Goal: Information Seeking & Learning: Understand process/instructions

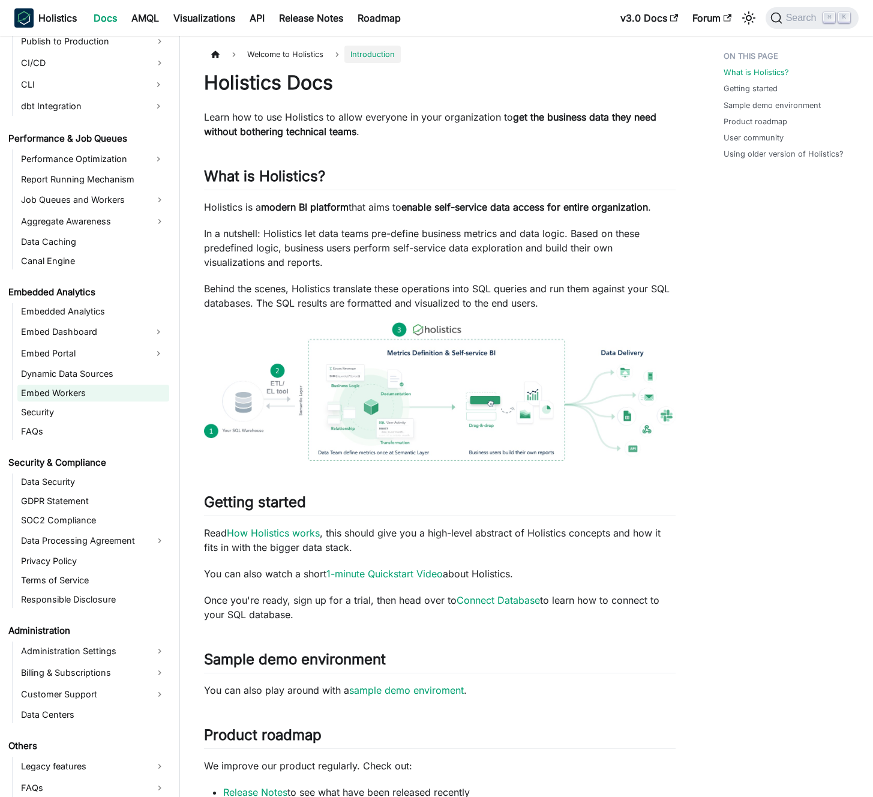
scroll to position [1030, 0]
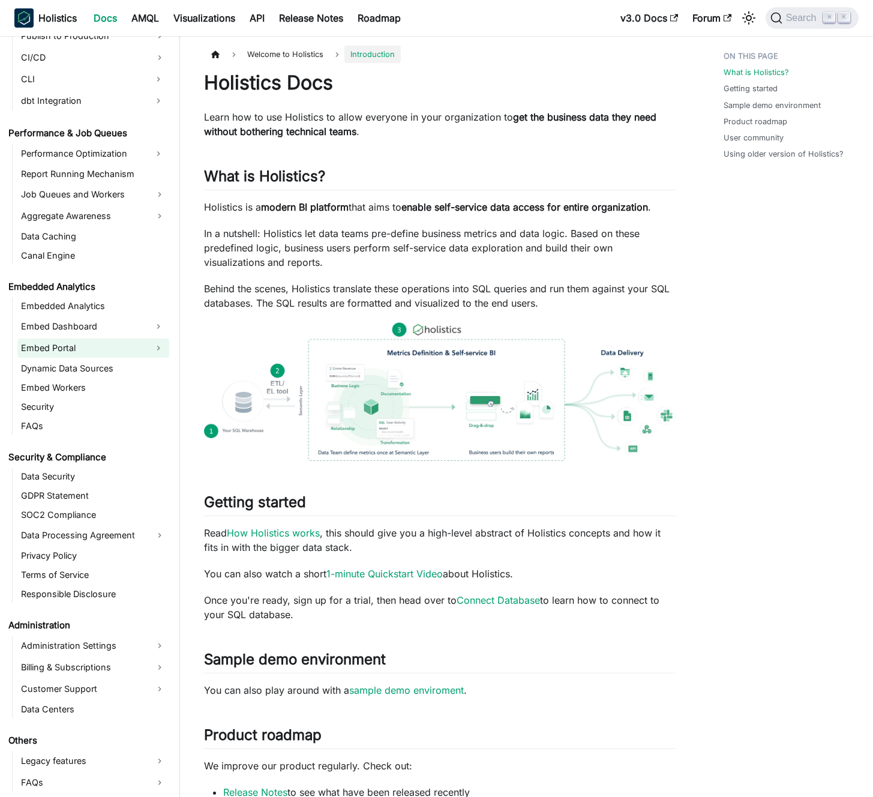
click at [112, 351] on link "Embed Portal" at bounding box center [82, 348] width 130 height 19
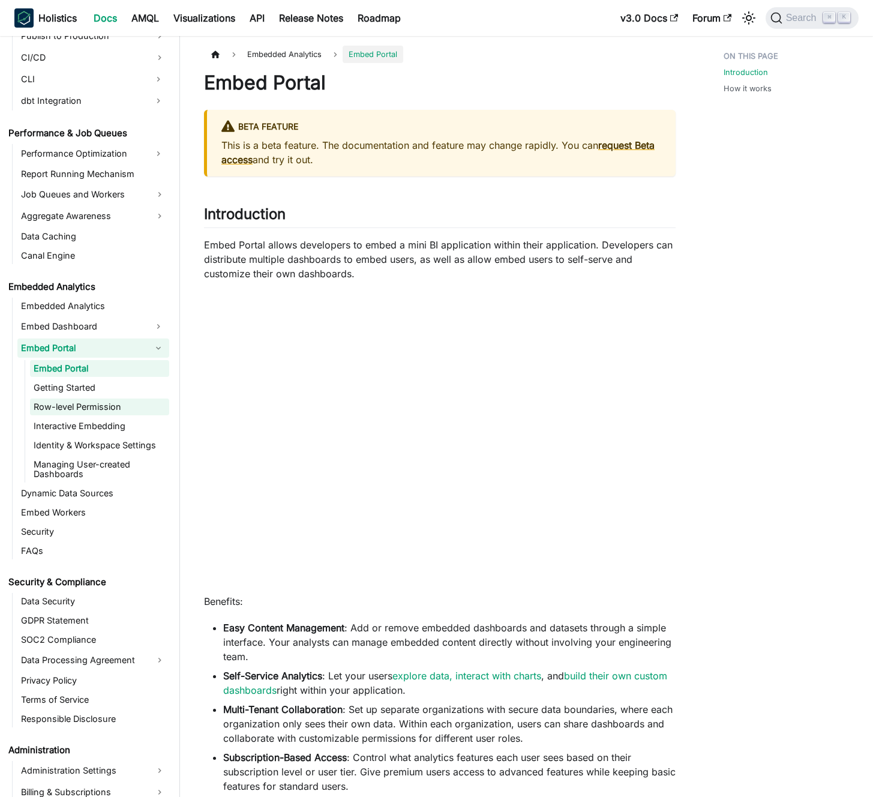
click at [106, 406] on link "Row-level Permission" at bounding box center [99, 407] width 139 height 17
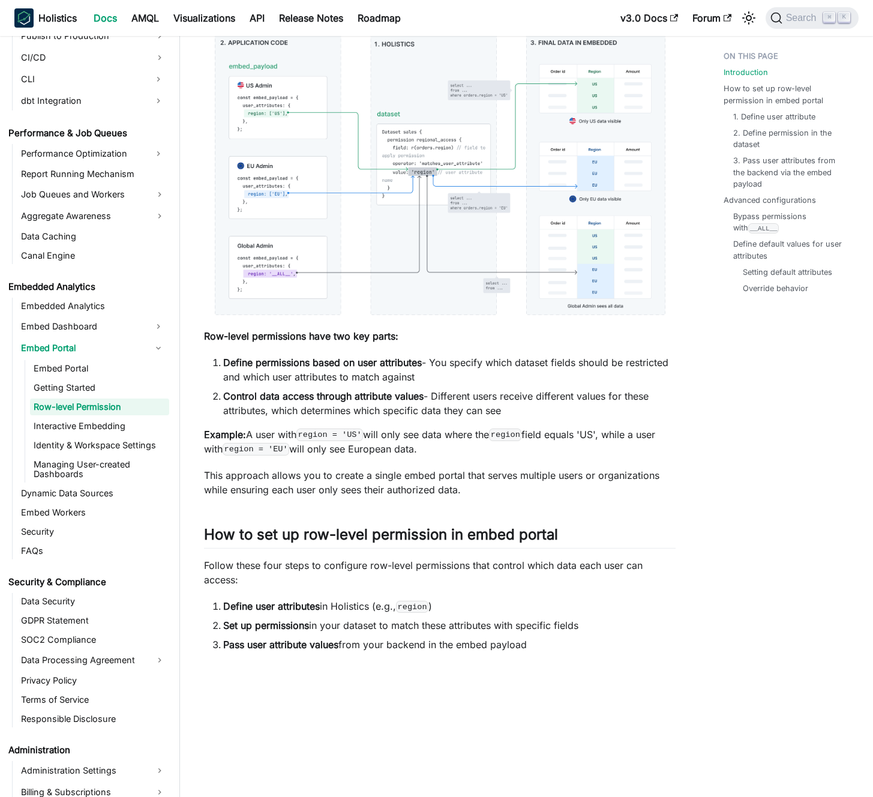
scroll to position [417, 0]
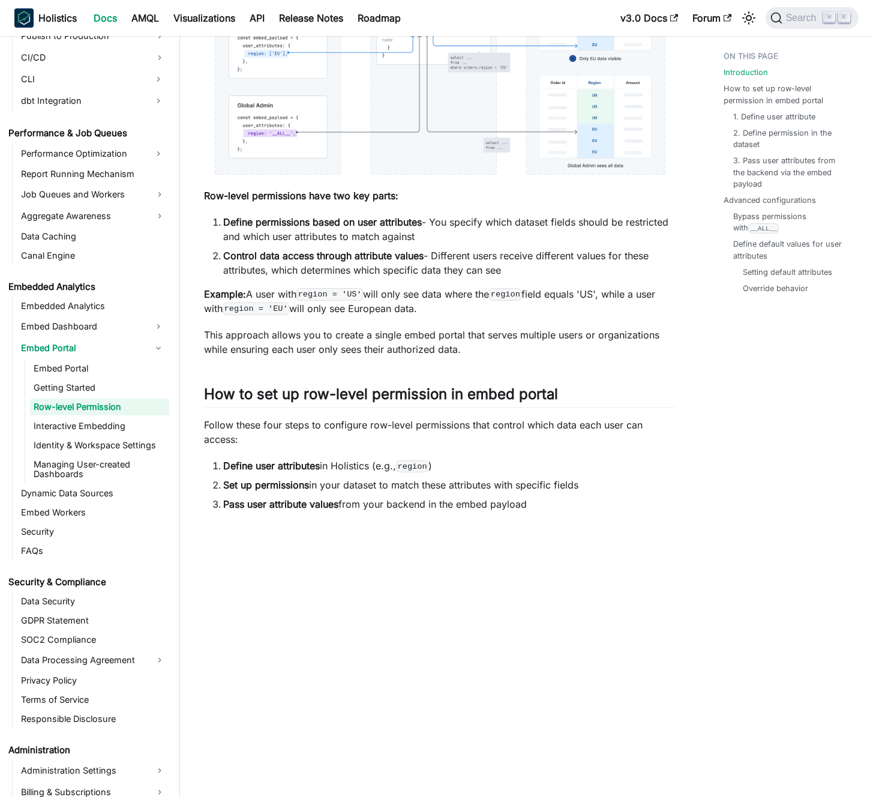
click at [413, 345] on p "This approach allows you to create a single embed portal that serves multiple u…" at bounding box center [440, 342] width 472 height 29
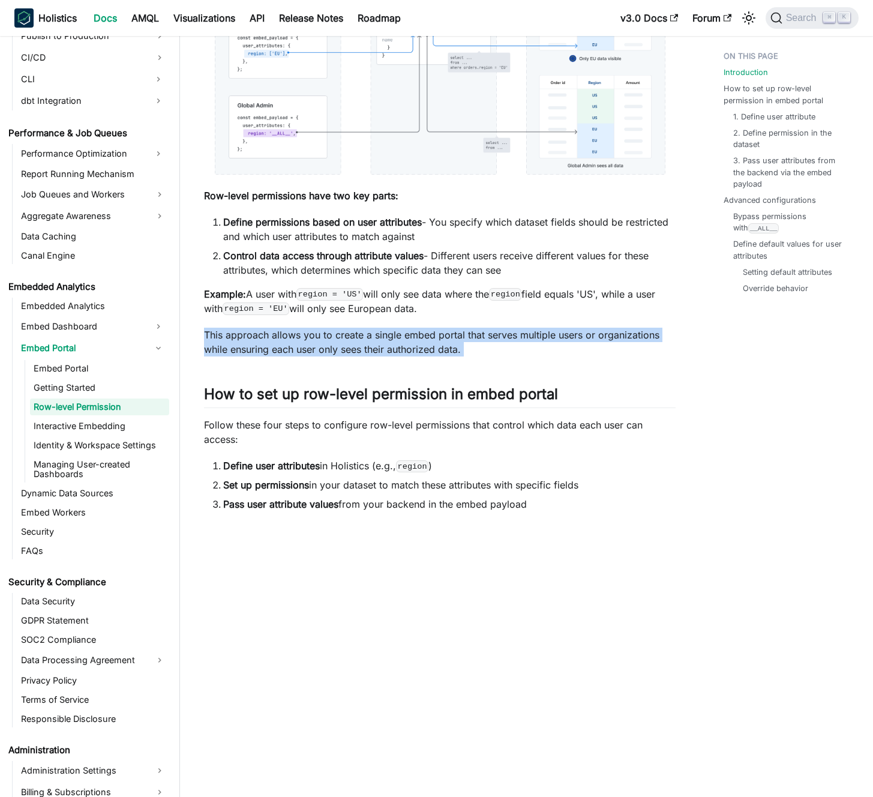
click at [413, 345] on p "This approach allows you to create a single embed portal that serves multiple u…" at bounding box center [440, 342] width 472 height 29
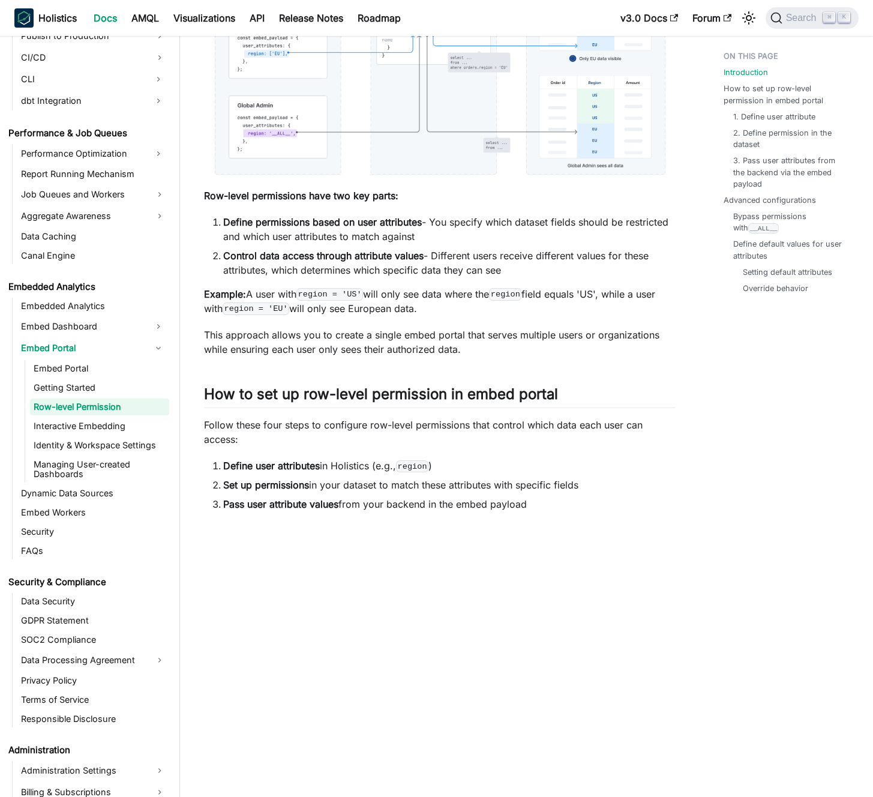
click at [407, 287] on p "Example: A user with region = 'US' will only see data where the region field eq…" at bounding box center [440, 301] width 472 height 29
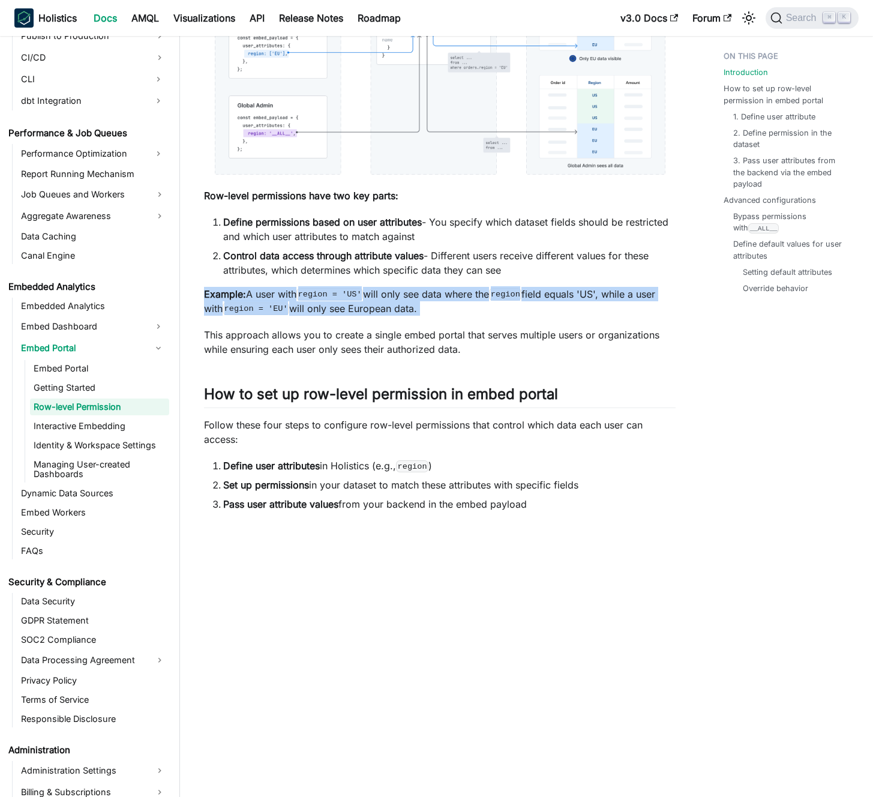
click at [407, 287] on p "Example: A user with region = 'US' will only see data where the region field eq…" at bounding box center [440, 301] width 472 height 29
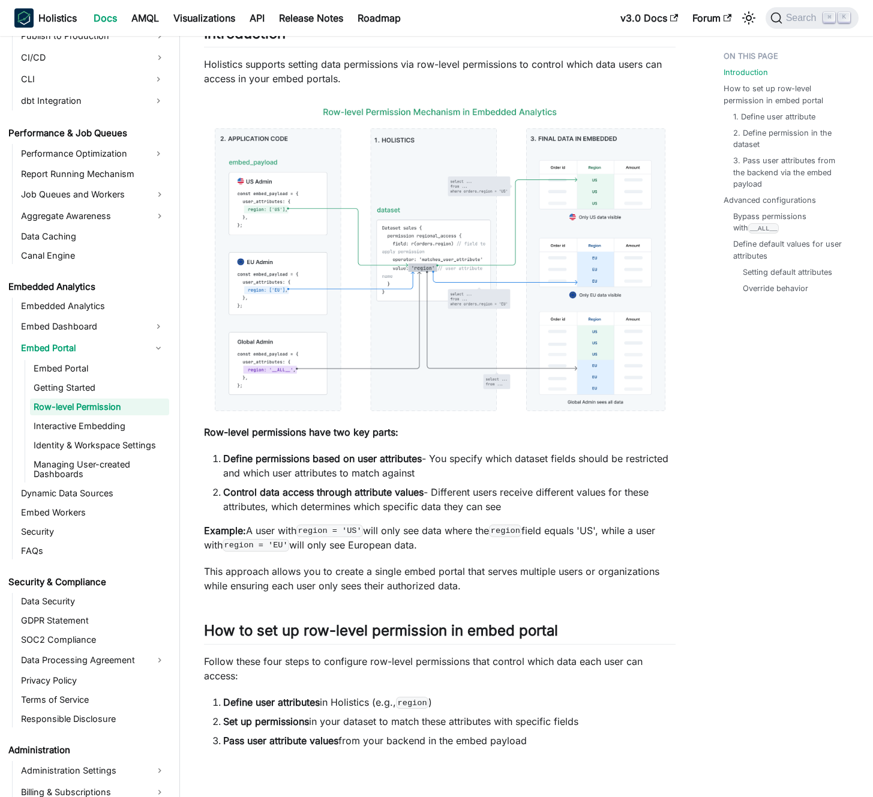
scroll to position [164, 0]
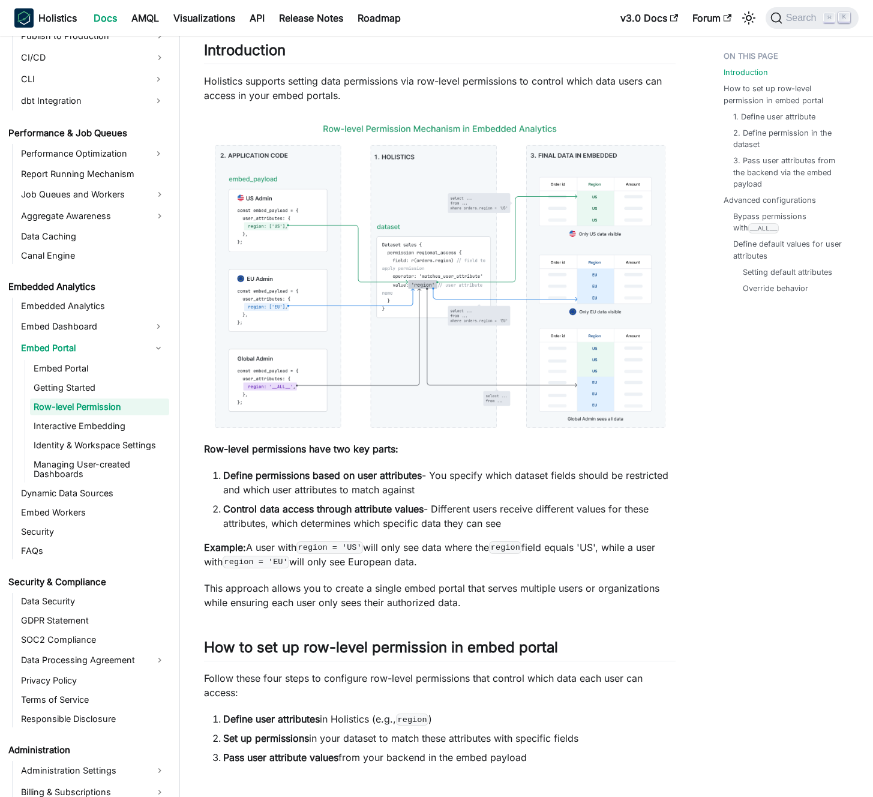
click at [409, 480] on strong "Define permissions based on user attributes" at bounding box center [322, 475] width 199 height 12
click at [409, 479] on strong "Define permissions based on user attributes" at bounding box center [322, 475] width 199 height 12
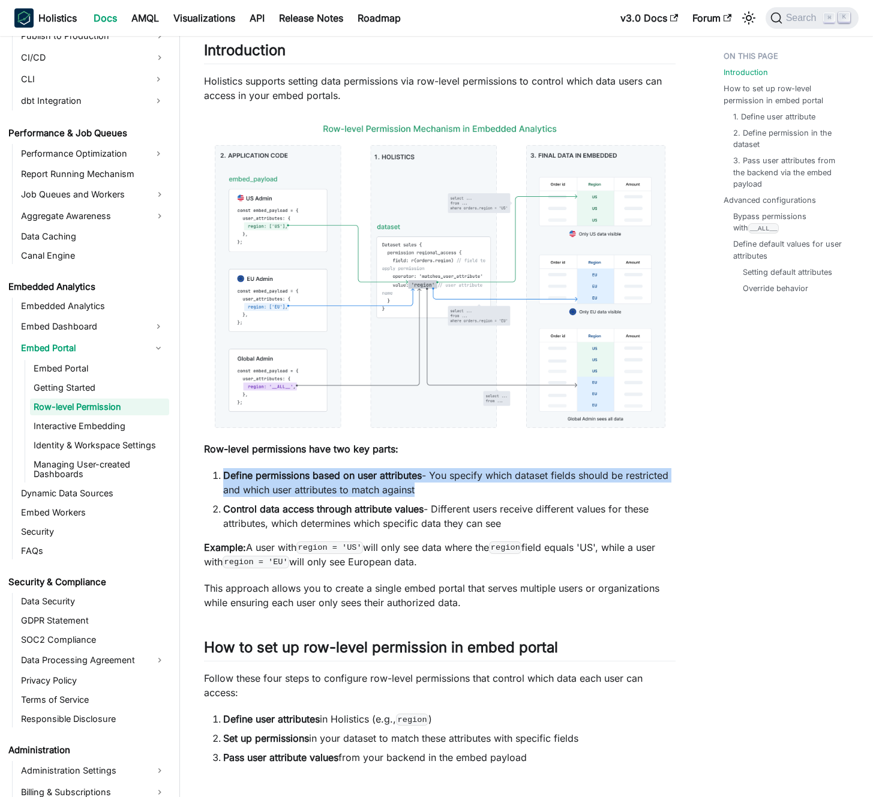
drag, startPoint x: 409, startPoint y: 479, endPoint x: 399, endPoint y: 478, distance: 10.2
click at [409, 479] on strong "Define permissions based on user attributes" at bounding box center [322, 475] width 199 height 12
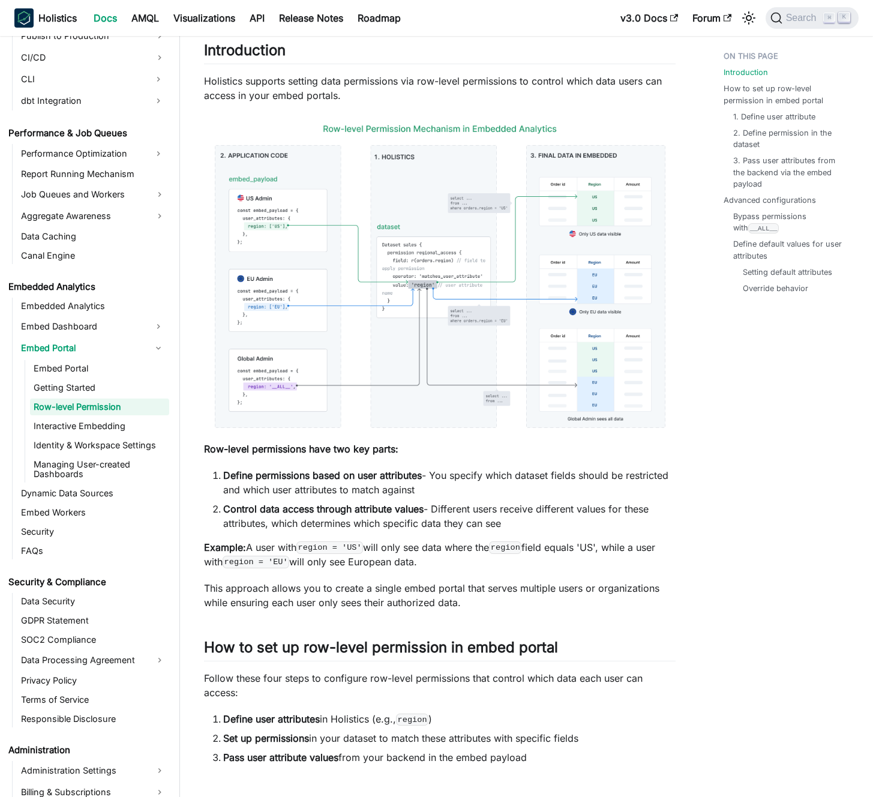
click at [399, 478] on strong "Define permissions based on user attributes" at bounding box center [322, 475] width 199 height 12
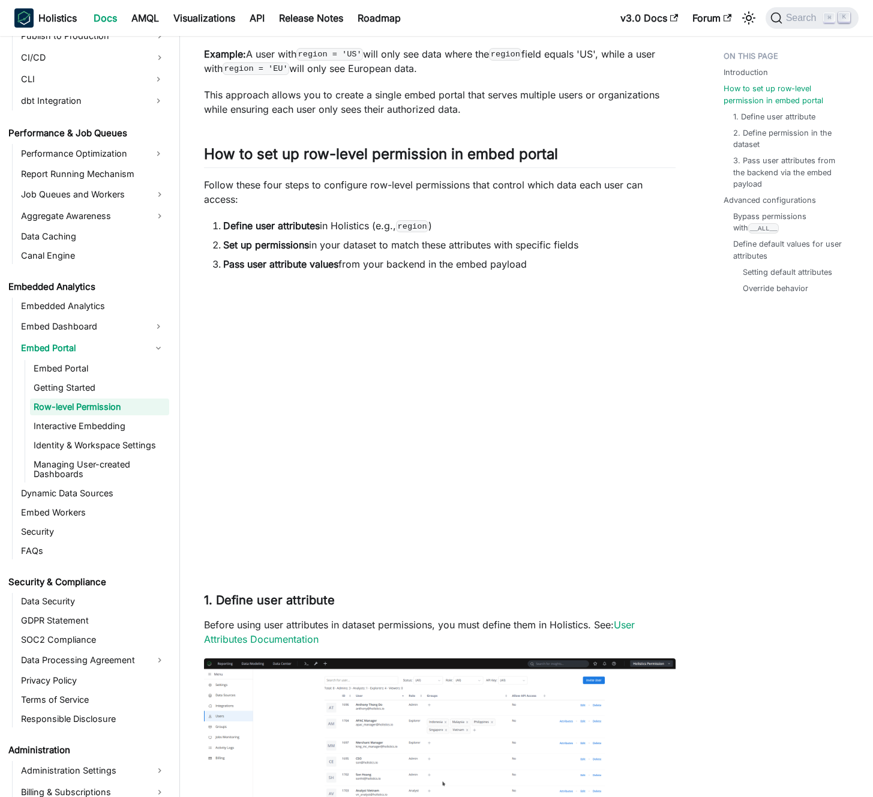
scroll to position [660, 0]
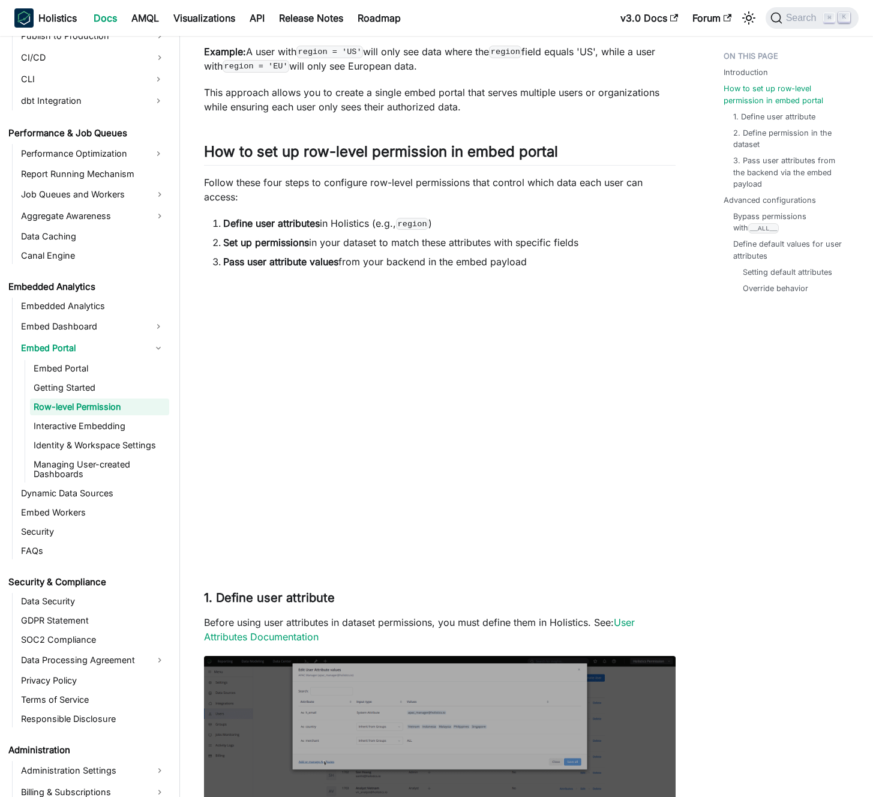
click at [418, 253] on ol "Define user attributes in Holistics (e.g., region ) Set up permissions in your …" at bounding box center [440, 242] width 472 height 53
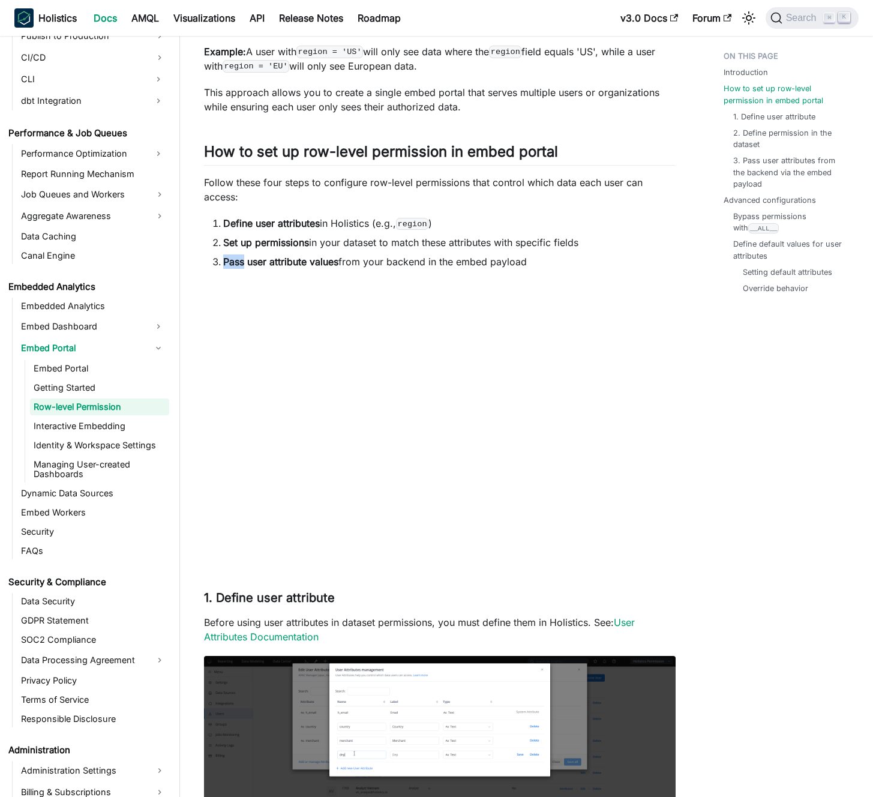
click at [418, 253] on ol "Define user attributes in Holistics (e.g., region ) Set up permissions in your …" at bounding box center [440, 242] width 472 height 53
click at [421, 242] on li "Set up permissions in your dataset to match these attributes with specific fiel…" at bounding box center [449, 242] width 453 height 14
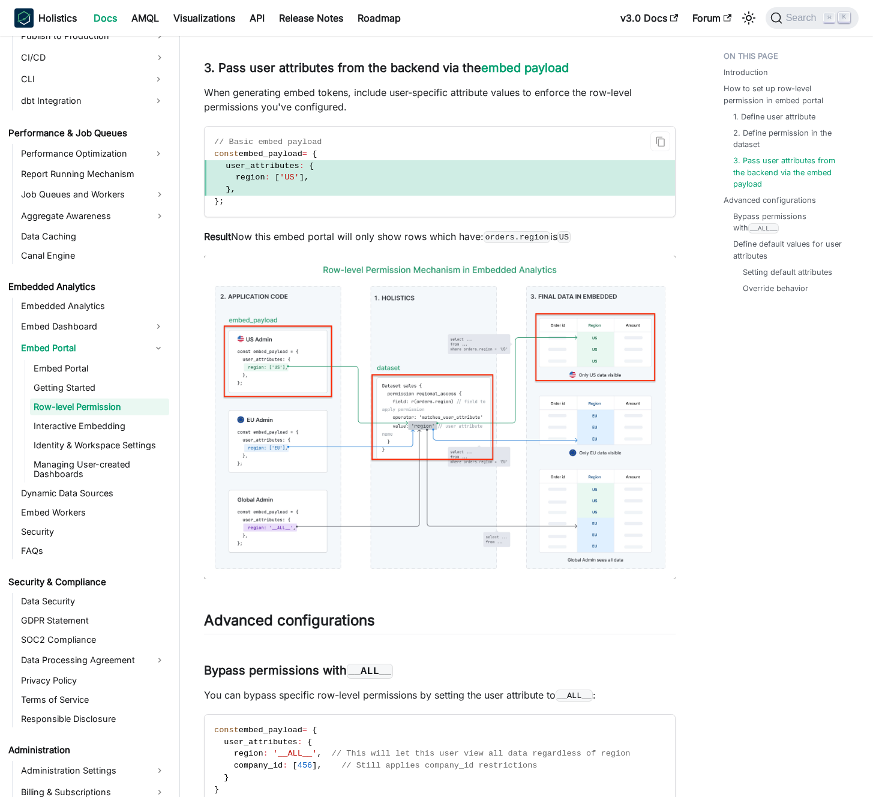
scroll to position [1899, 0]
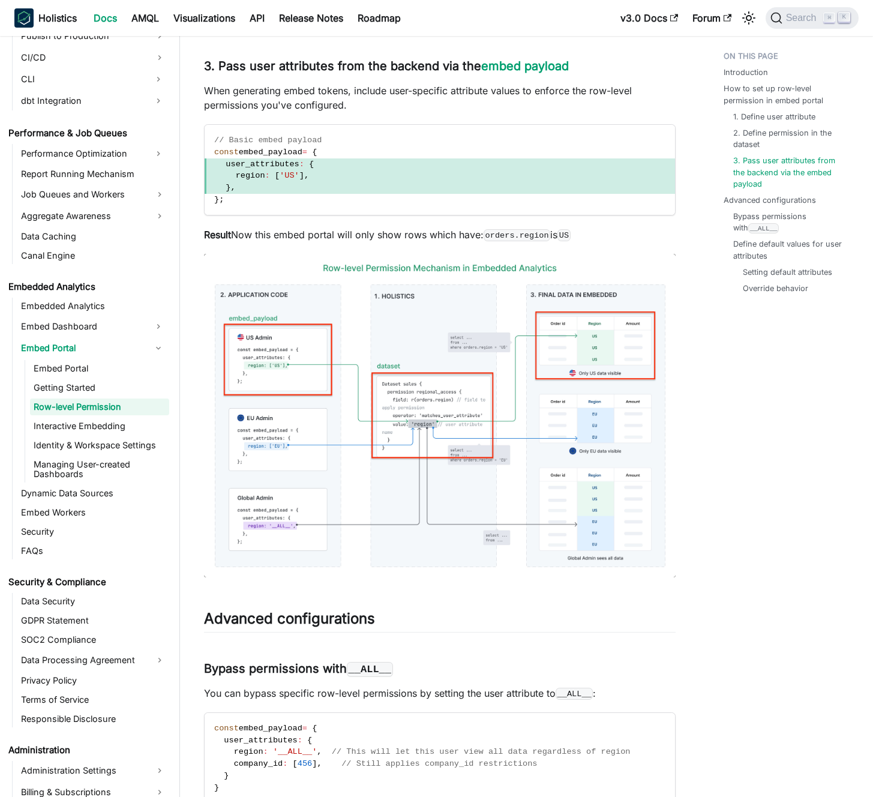
click at [299, 92] on p "When generating embed tokens, include user-specific attribute values to enforce…" at bounding box center [440, 97] width 472 height 29
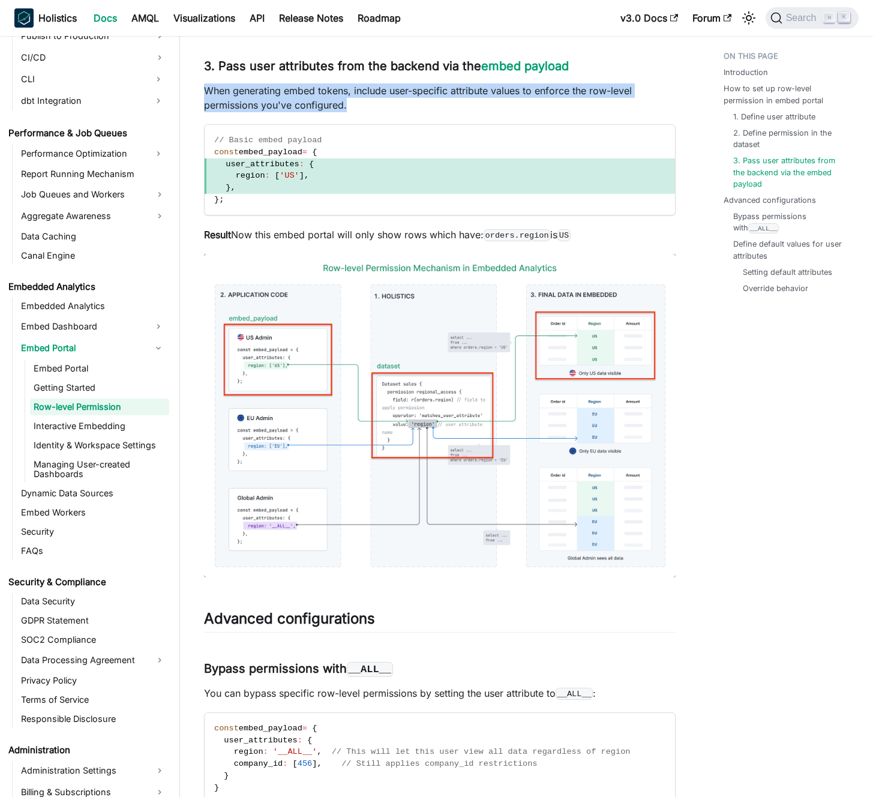
click at [299, 92] on p "When generating embed tokens, include user-specific attribute values to enforce…" at bounding box center [440, 97] width 472 height 29
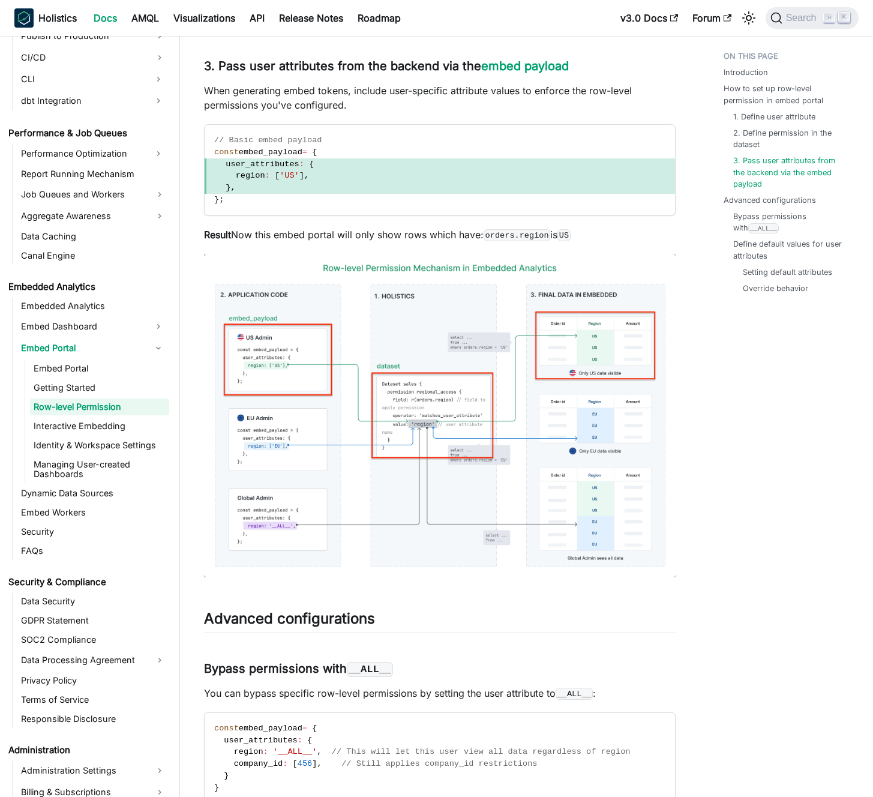
click at [305, 92] on p "When generating embed tokens, include user-specific attribute values to enforce…" at bounding box center [440, 97] width 472 height 29
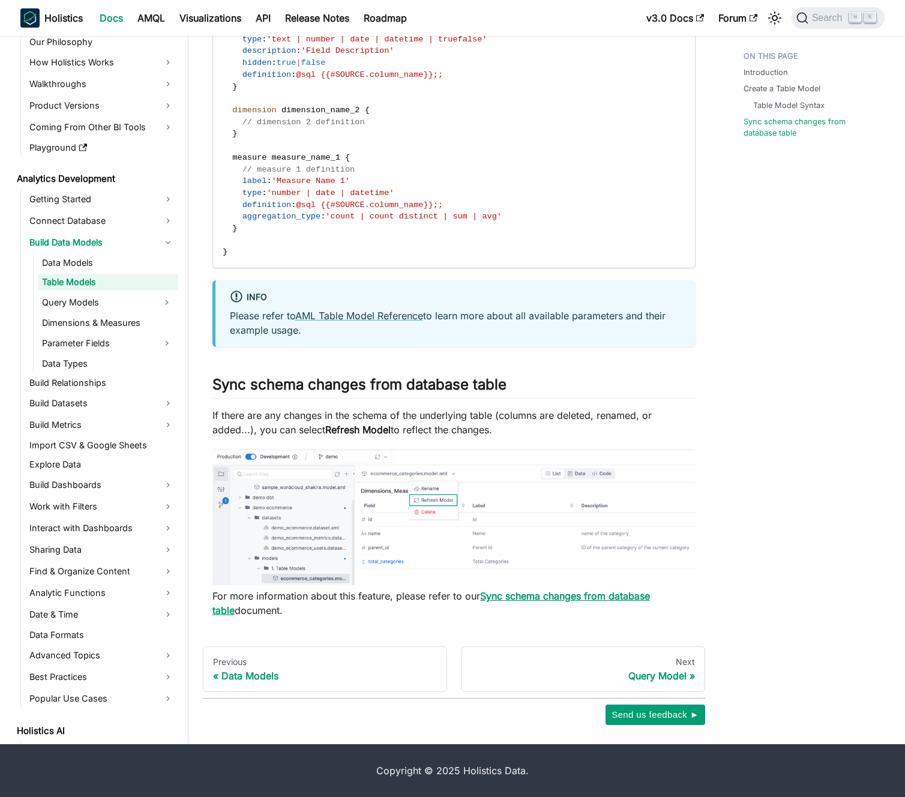
click at [650, 594] on strong "Sync schema changes from database table" at bounding box center [431, 603] width 438 height 26
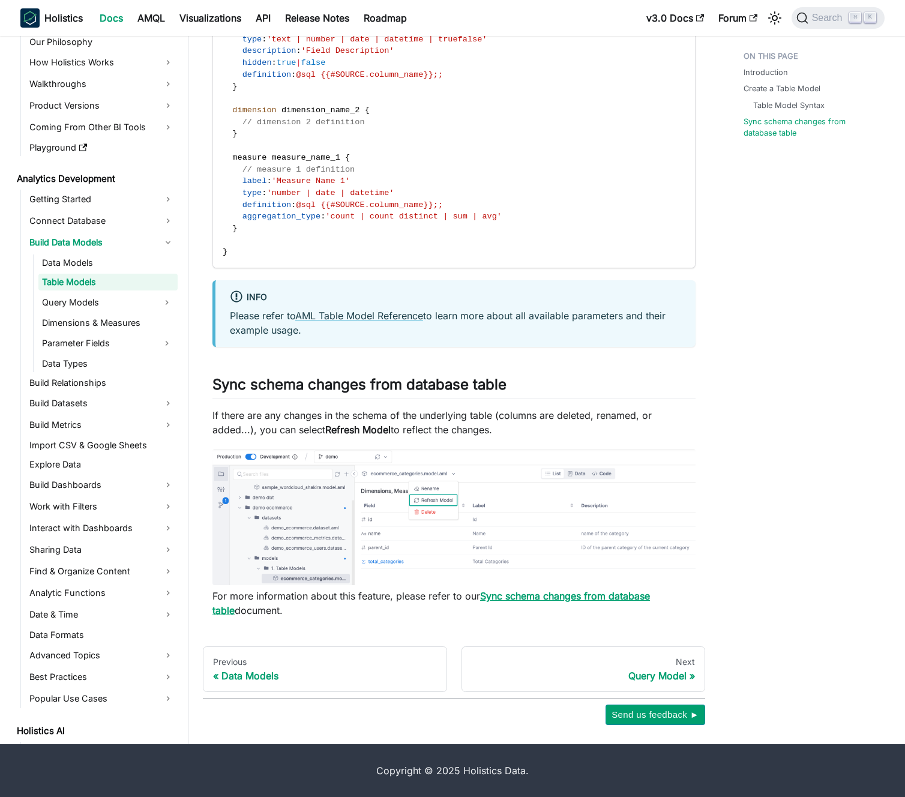
click at [650, 594] on strong "Sync schema changes from database table" at bounding box center [431, 603] width 438 height 26
click at [383, 594] on p "For more information about this feature, please refer to our Sync schema change…" at bounding box center [453, 603] width 483 height 29
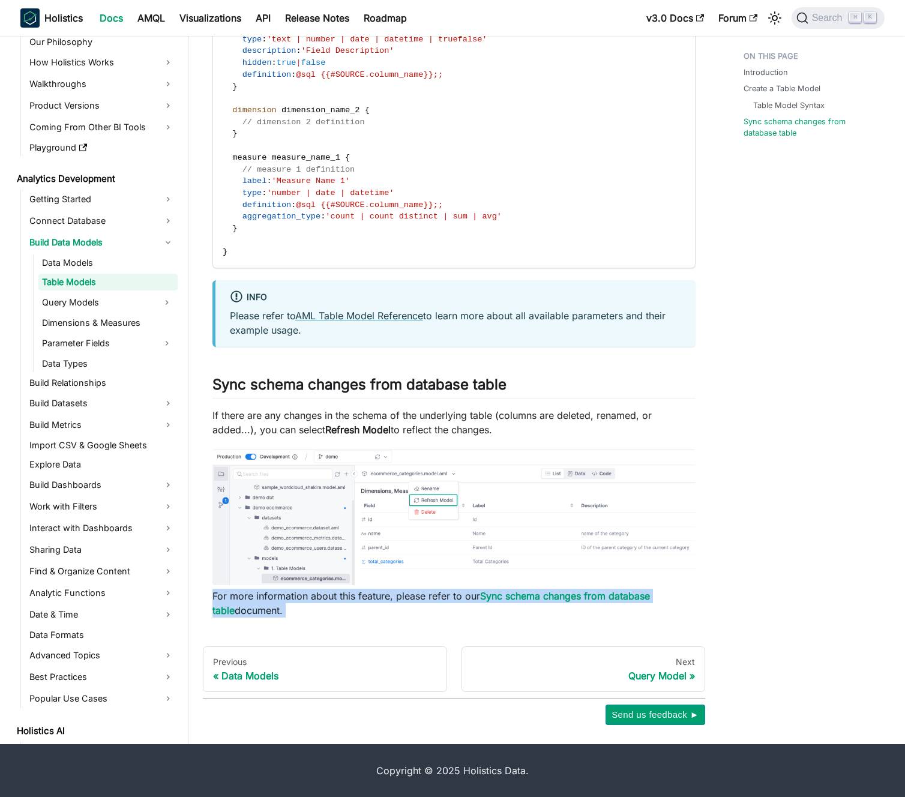
click at [383, 594] on p "For more information about this feature, please refer to our Sync schema change…" at bounding box center [453, 603] width 483 height 29
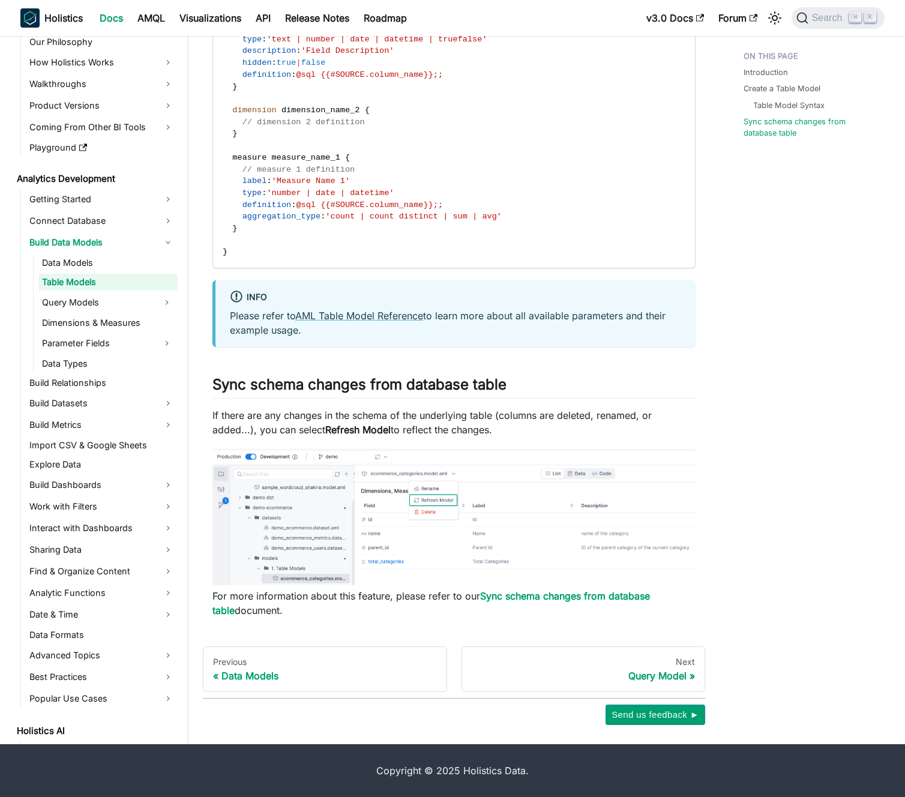
click at [387, 597] on p "For more information about this feature, please refer to our Sync schema change…" at bounding box center [453, 603] width 483 height 29
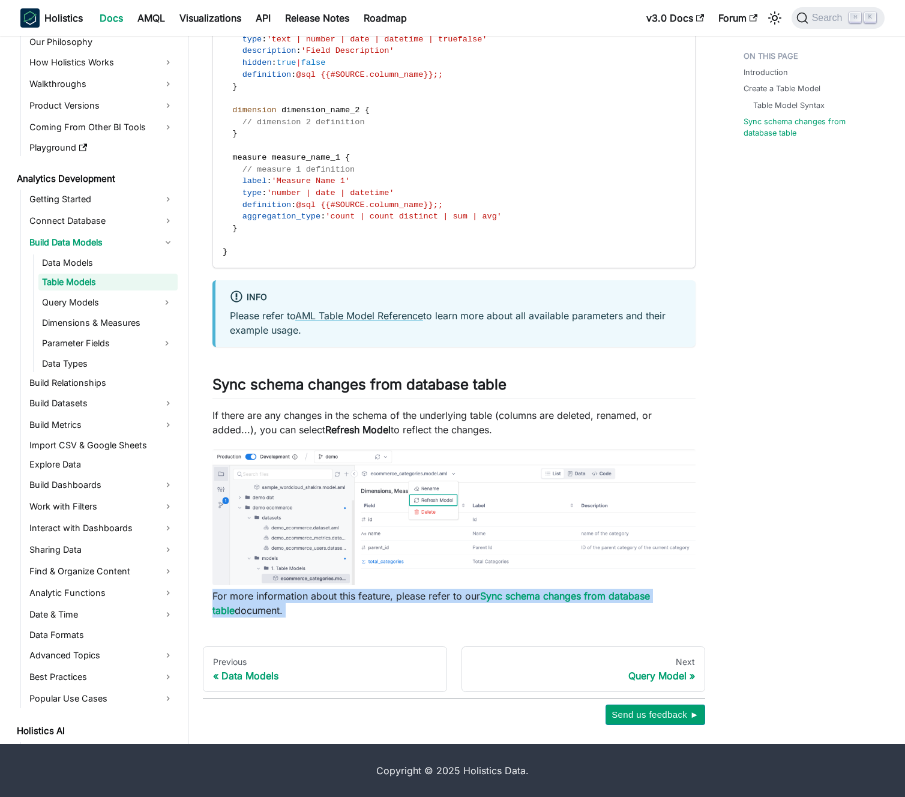
click at [387, 597] on p "For more information about this feature, please refer to our Sync schema change…" at bounding box center [453, 603] width 483 height 29
click at [393, 598] on p "For more information about this feature, please refer to our Sync schema change…" at bounding box center [453, 603] width 483 height 29
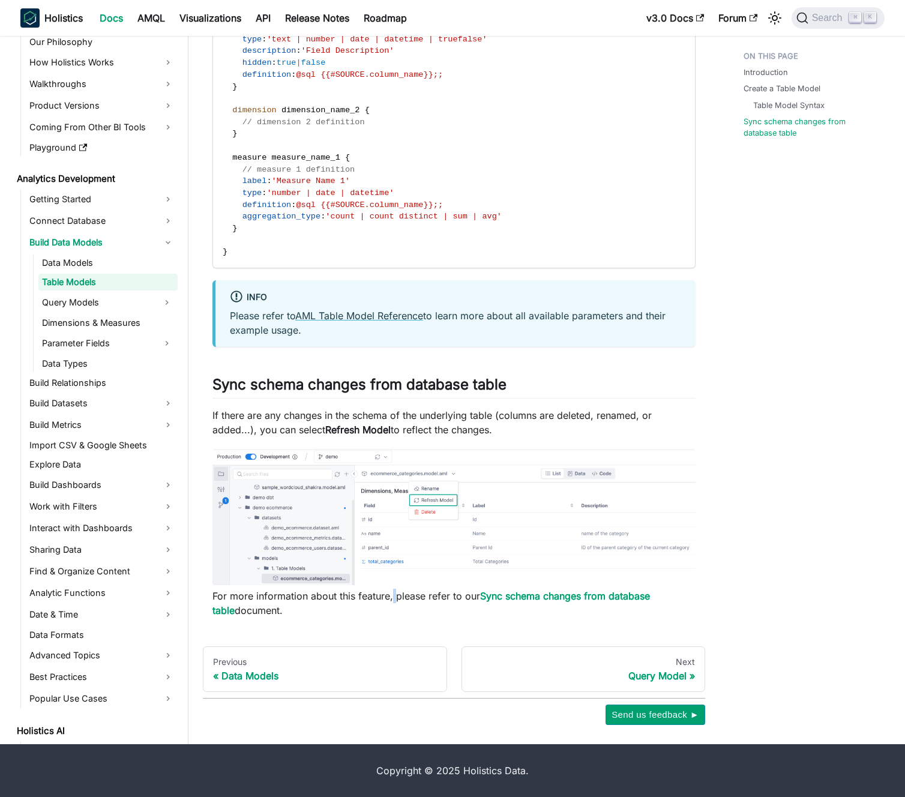
click at [393, 598] on p "For more information about this feature, please refer to our Sync schema change…" at bounding box center [453, 603] width 483 height 29
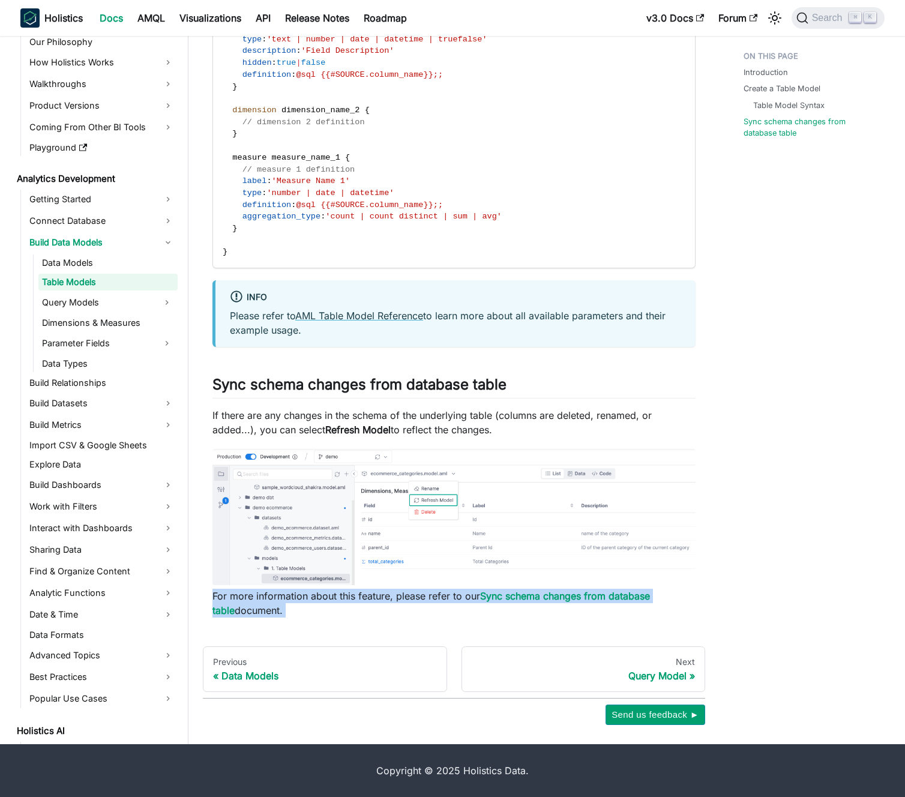
click at [393, 598] on p "For more information about this feature, please refer to our Sync schema change…" at bounding box center [453, 603] width 483 height 29
click at [396, 598] on p "For more information about this feature, please refer to our Sync schema change…" at bounding box center [453, 603] width 483 height 29
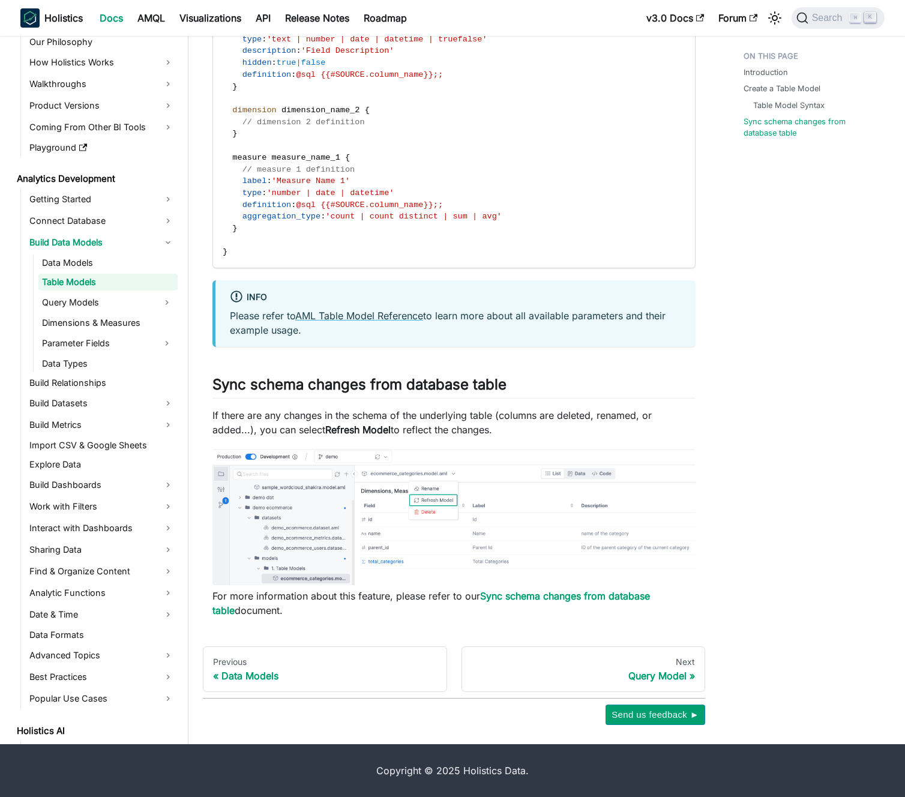
click at [404, 343] on div "info Please refer to AML Table Model Reference to learn more about all availabl…" at bounding box center [453, 313] width 483 height 67
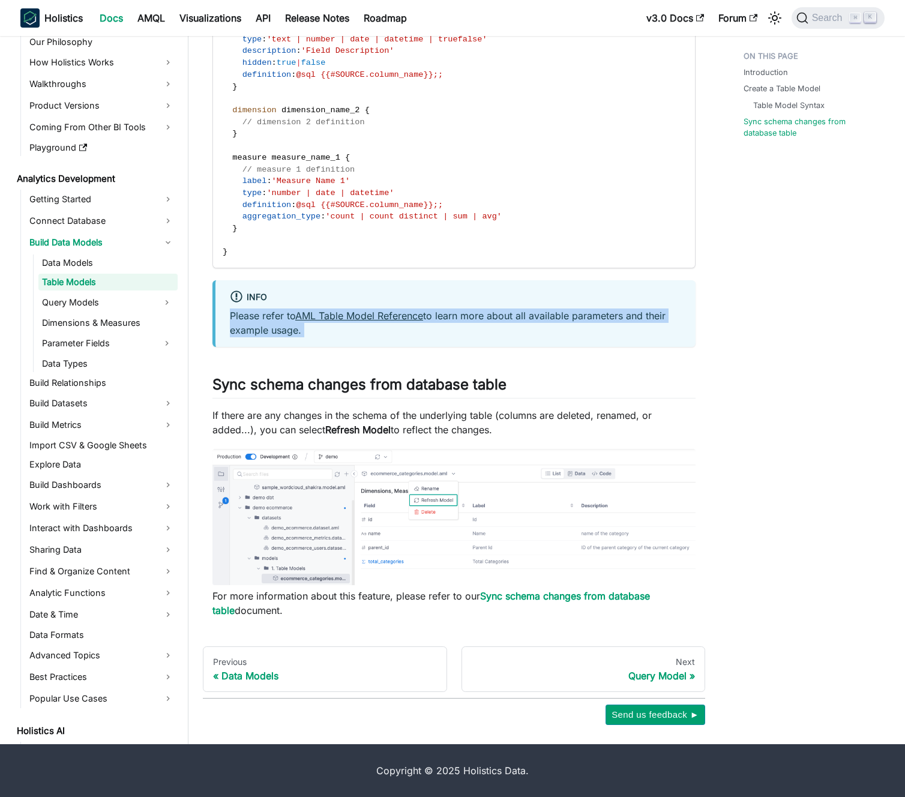
click at [404, 343] on div "info Please refer to AML Table Model Reference to learn more about all availabl…" at bounding box center [453, 313] width 483 height 67
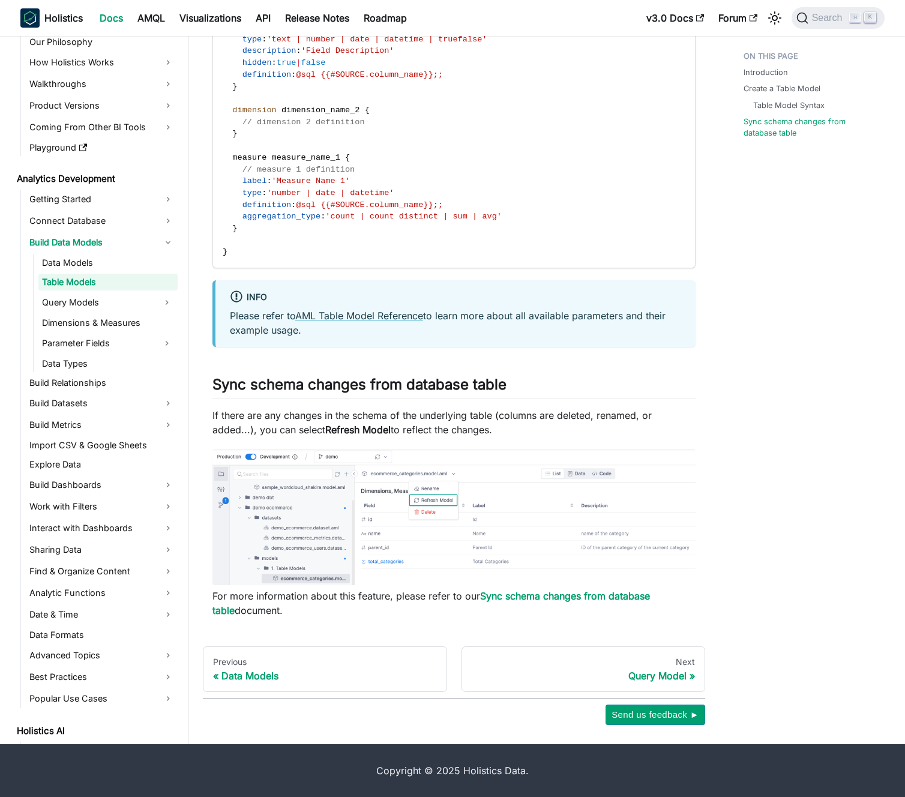
click at [399, 342] on div "info Please refer to AML Table Model Reference to learn more about all availabl…" at bounding box center [453, 313] width 483 height 67
